Goal: Find specific page/section: Find specific page/section

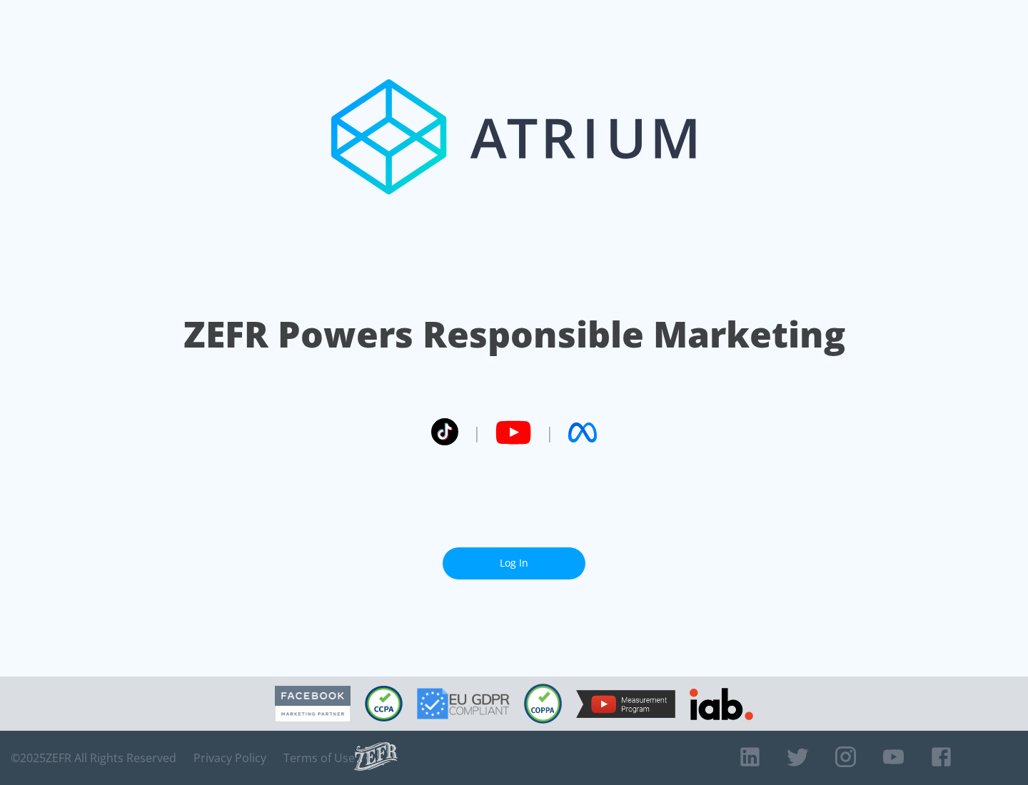
click at [514, 563] on link "Log In" at bounding box center [513, 563] width 143 height 32
